Goal: Task Accomplishment & Management: Use online tool/utility

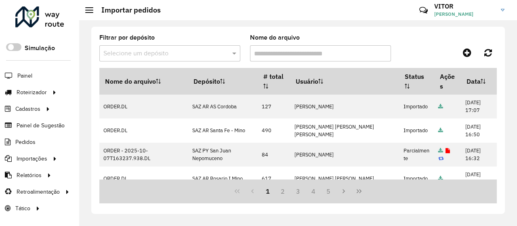
click at [419, 43] on div "Filtrar por depósito Selecione um depósito Nome do arquivo" at bounding box center [298, 51] width 398 height 33
click at [463, 51] on icon at bounding box center [467, 53] width 8 height 10
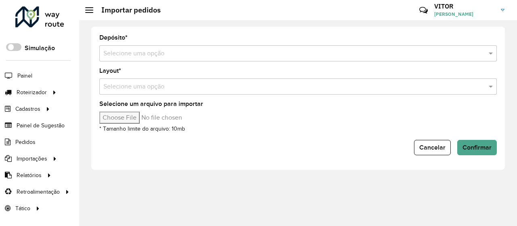
click at [162, 56] on input "text" at bounding box center [289, 54] width 373 height 10
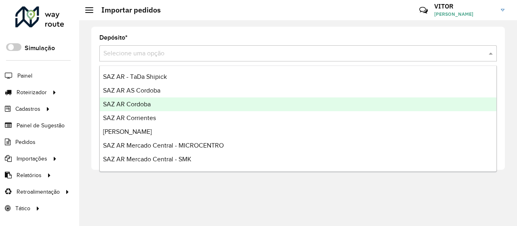
click at [160, 105] on div "SAZ AR Cordoba" at bounding box center [298, 104] width 397 height 14
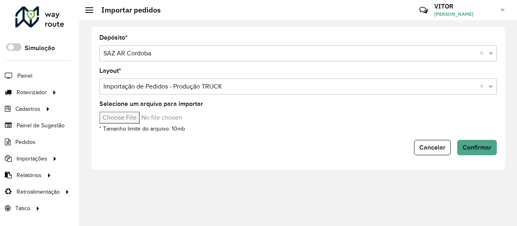
click at [206, 131] on div "Selecione um arquivo para importar * Tamanho limite do arquivo: 10mb" at bounding box center [298, 117] width 398 height 32
click at [146, 117] on input "Selecione um arquivo para importar" at bounding box center [167, 118] width 137 height 12
type input "**********"
click at [470, 147] on span "Confirmar" at bounding box center [477, 147] width 29 height 7
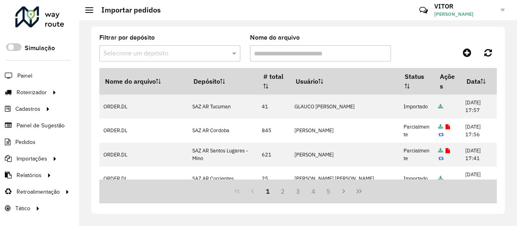
click at [416, 46] on div at bounding box center [447, 52] width 99 height 15
